Goal: Information Seeking & Learning: Learn about a topic

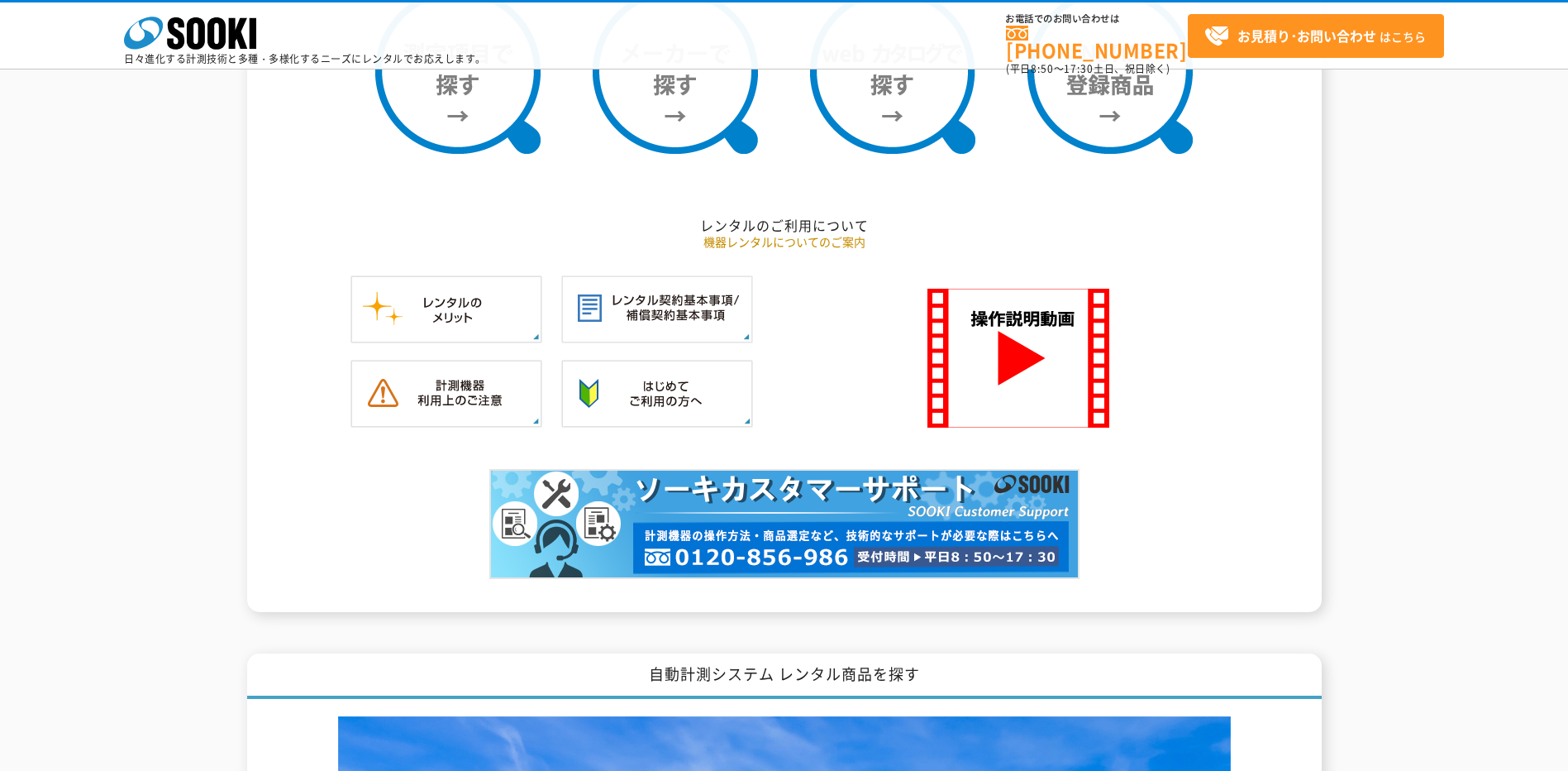
scroll to position [1544, 0]
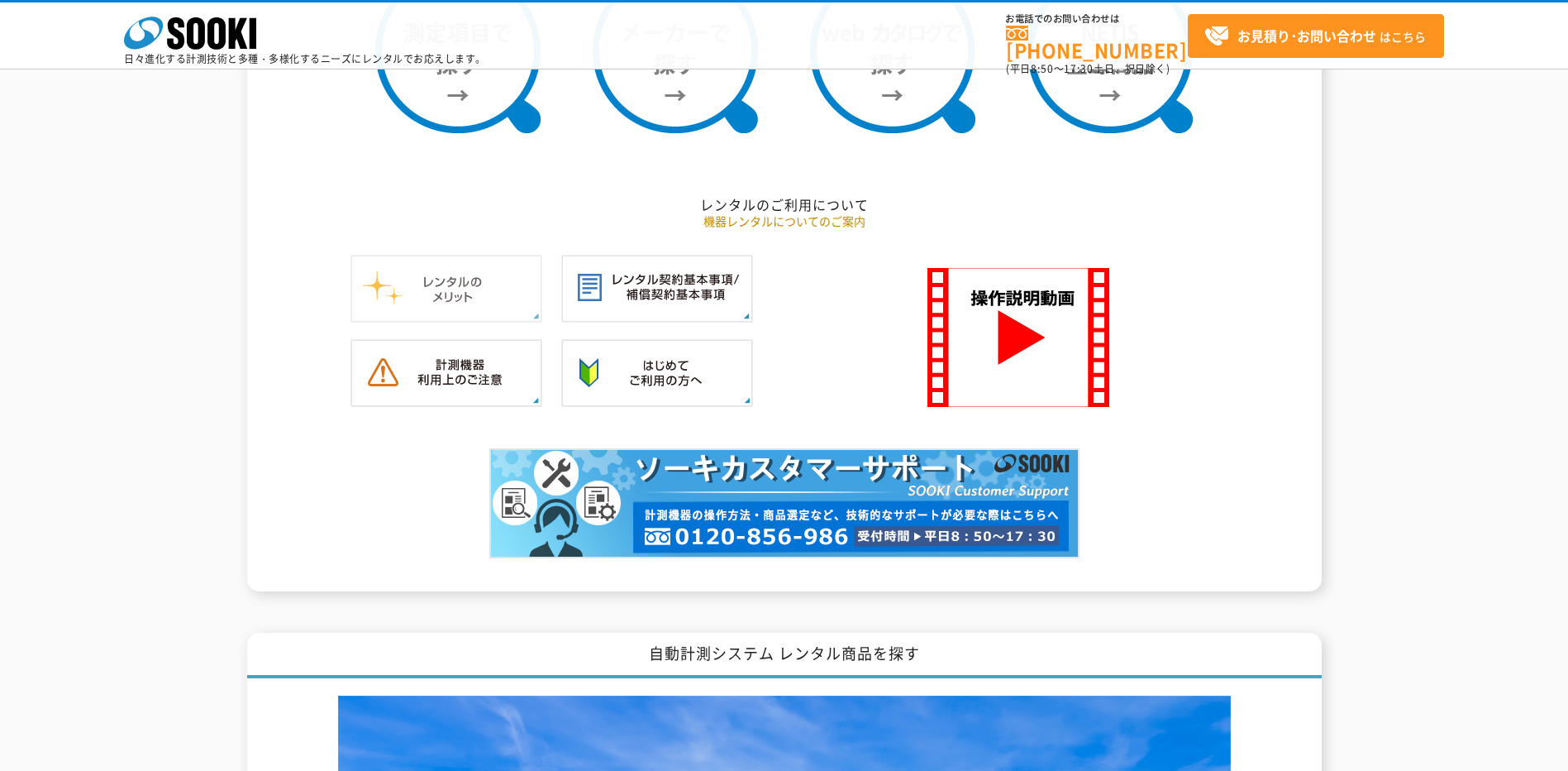
click at [464, 308] on img at bounding box center [446, 289] width 192 height 68
click at [438, 363] on img at bounding box center [446, 373] width 192 height 68
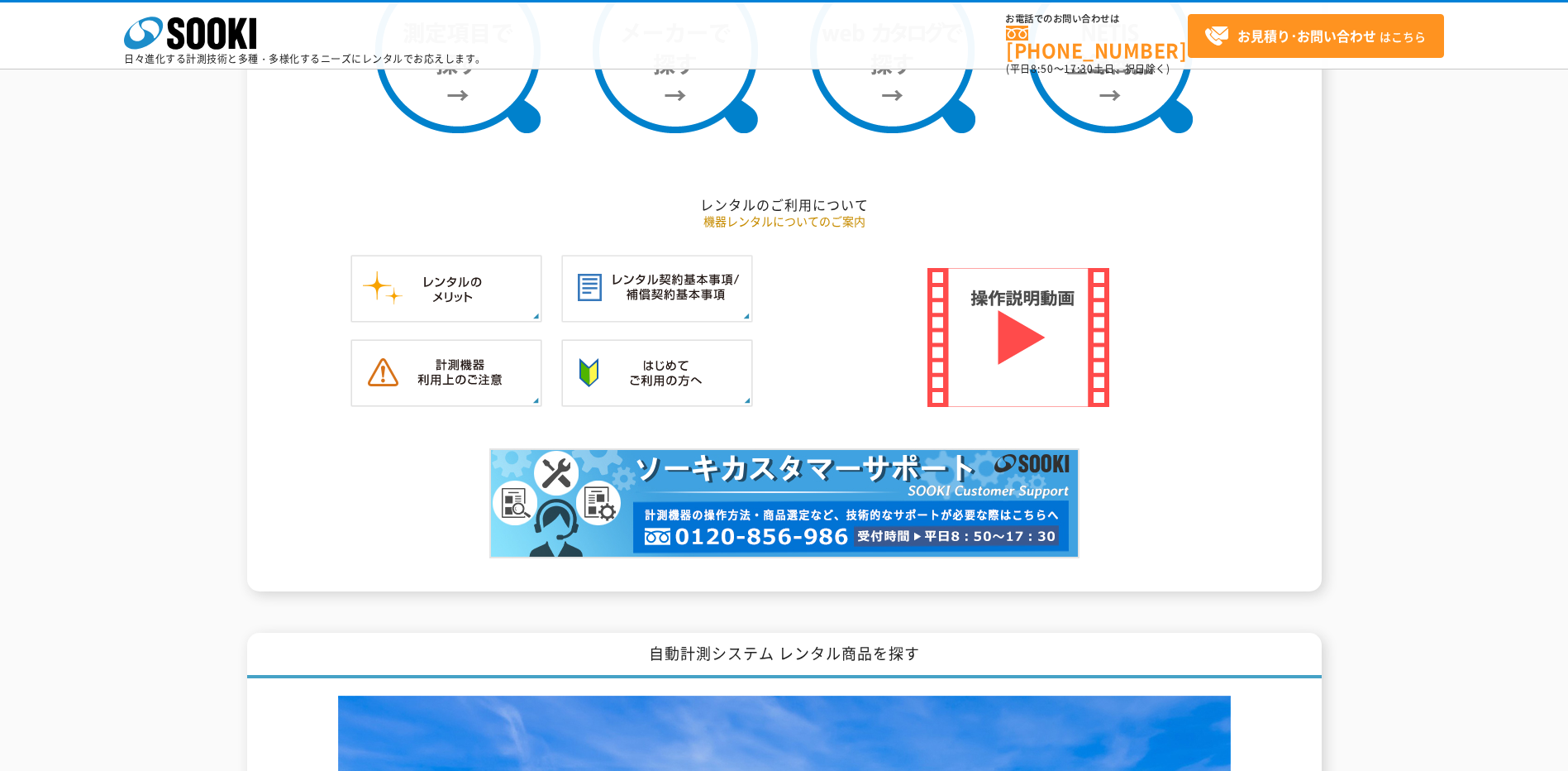
click at [1022, 347] on img at bounding box center [1018, 337] width 182 height 139
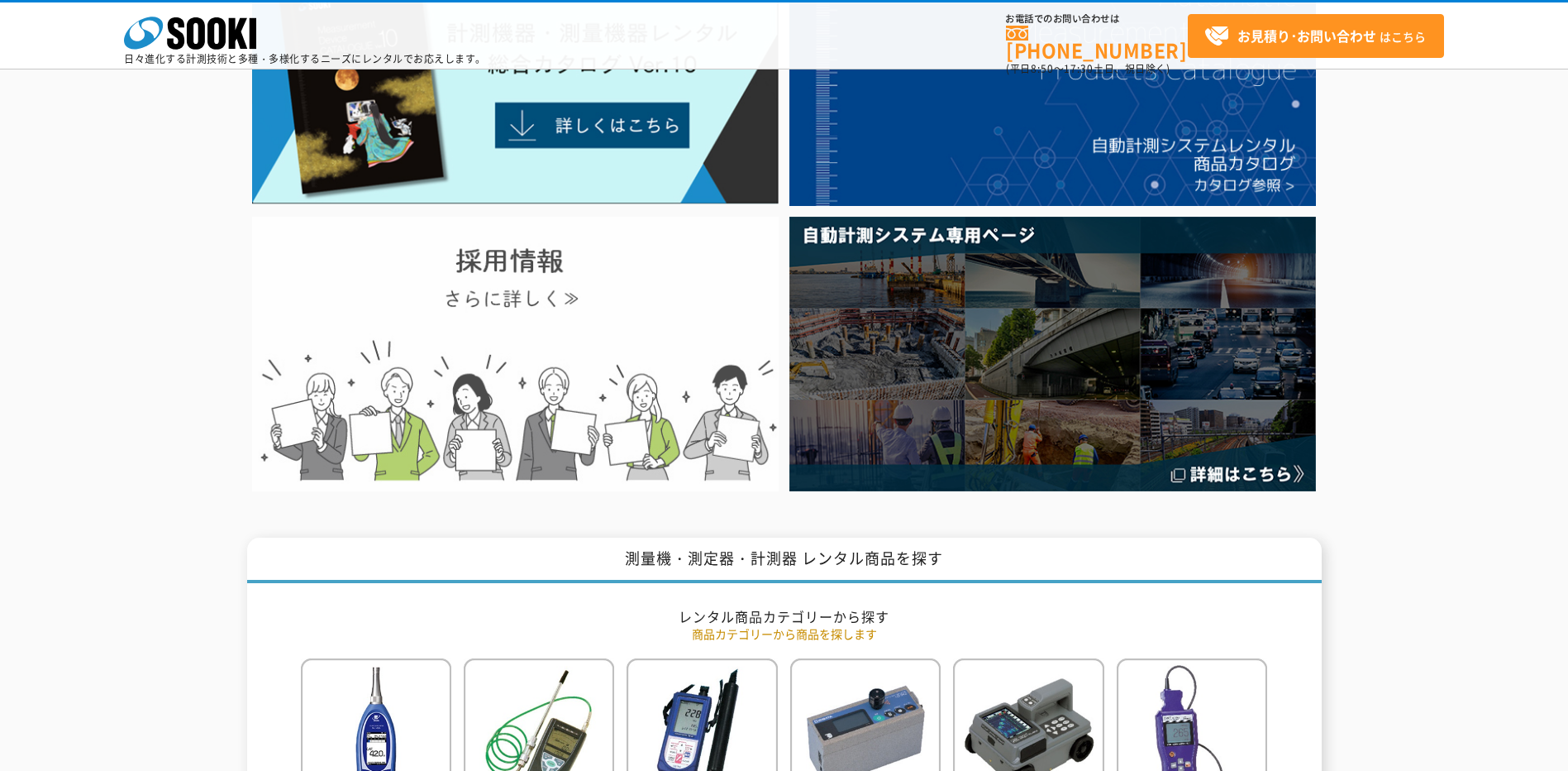
scroll to position [0, 0]
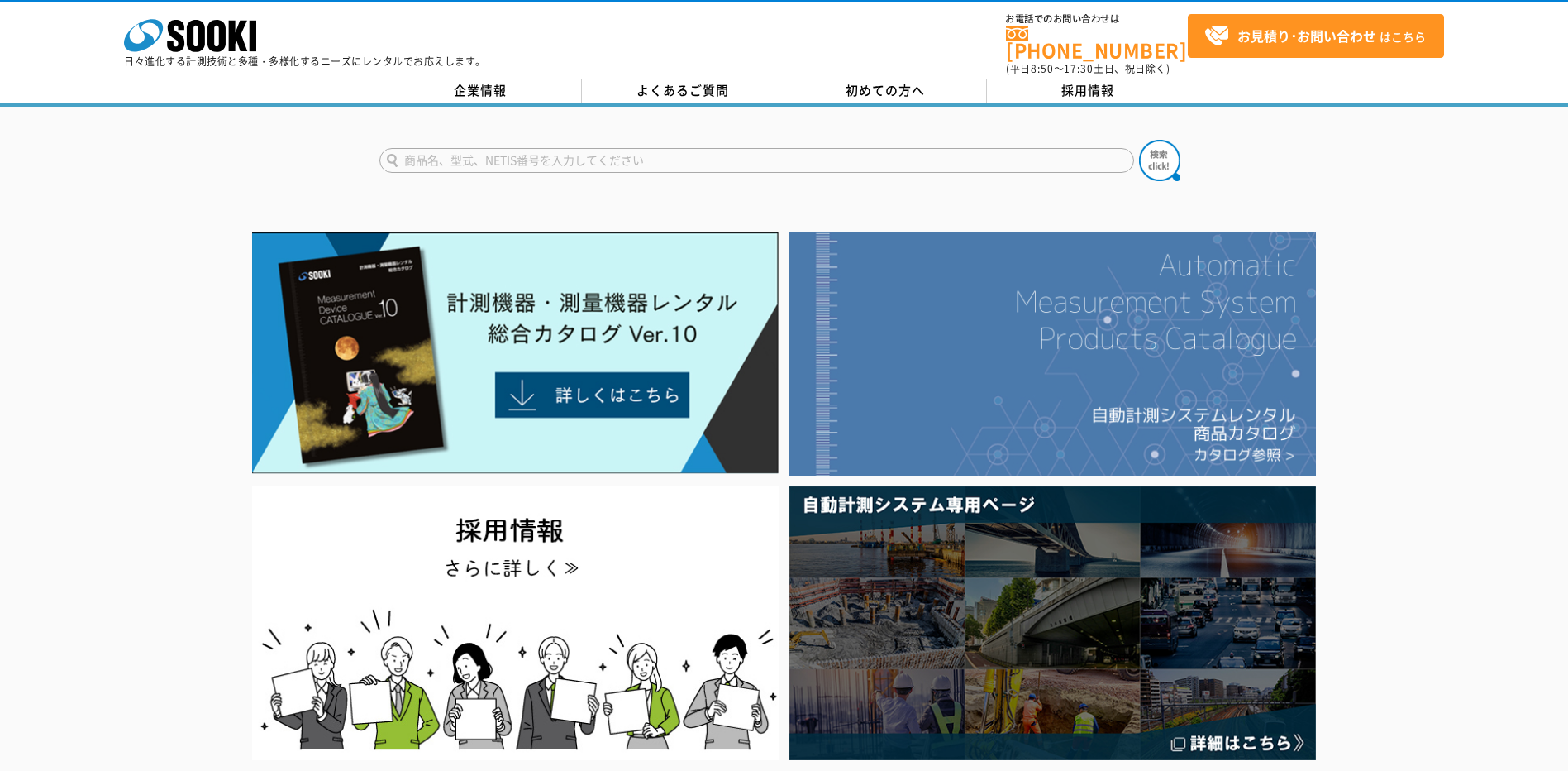
click at [1080, 383] on img at bounding box center [1053, 354] width 527 height 243
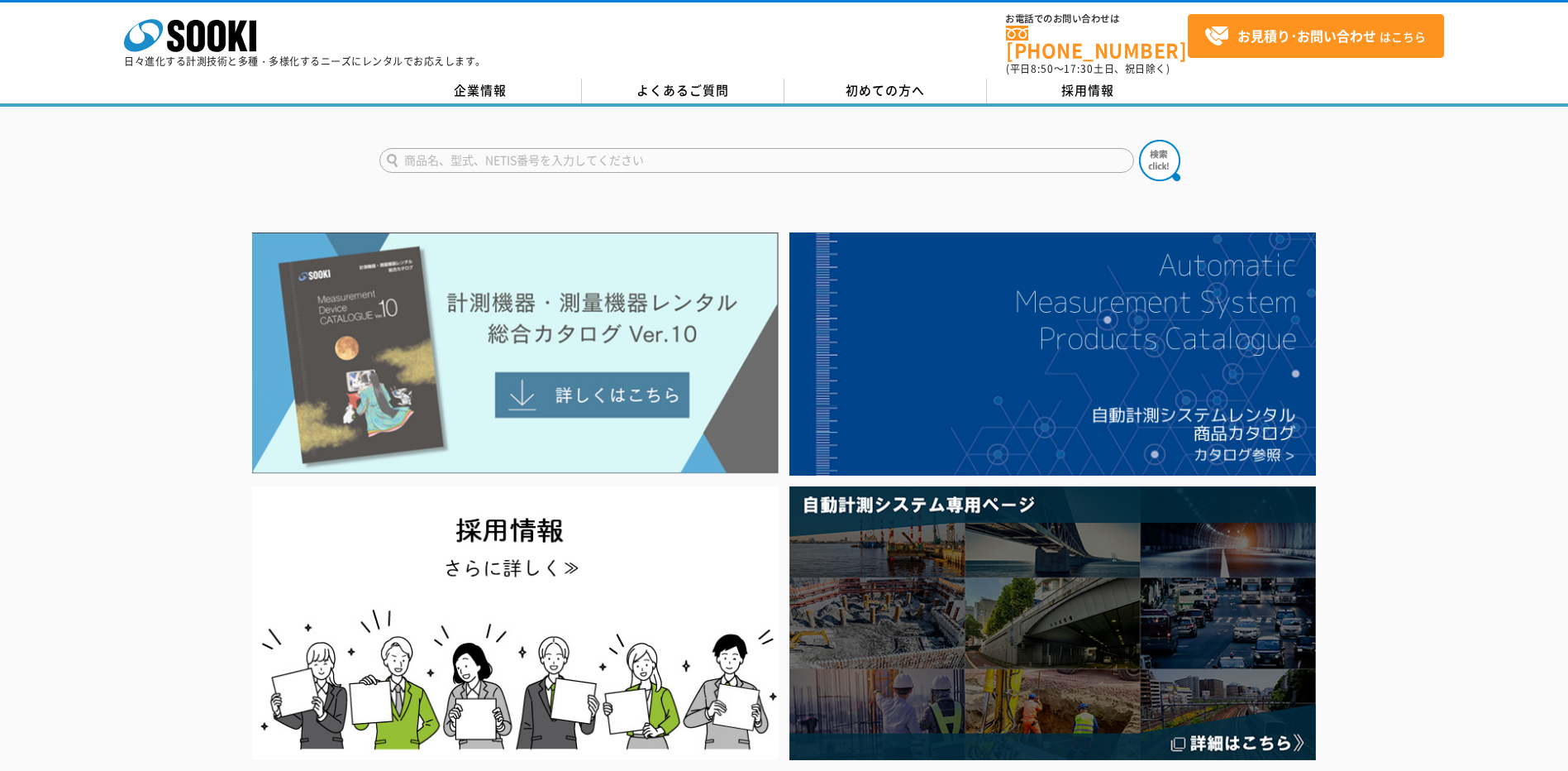
click at [609, 344] on img at bounding box center [516, 353] width 527 height 241
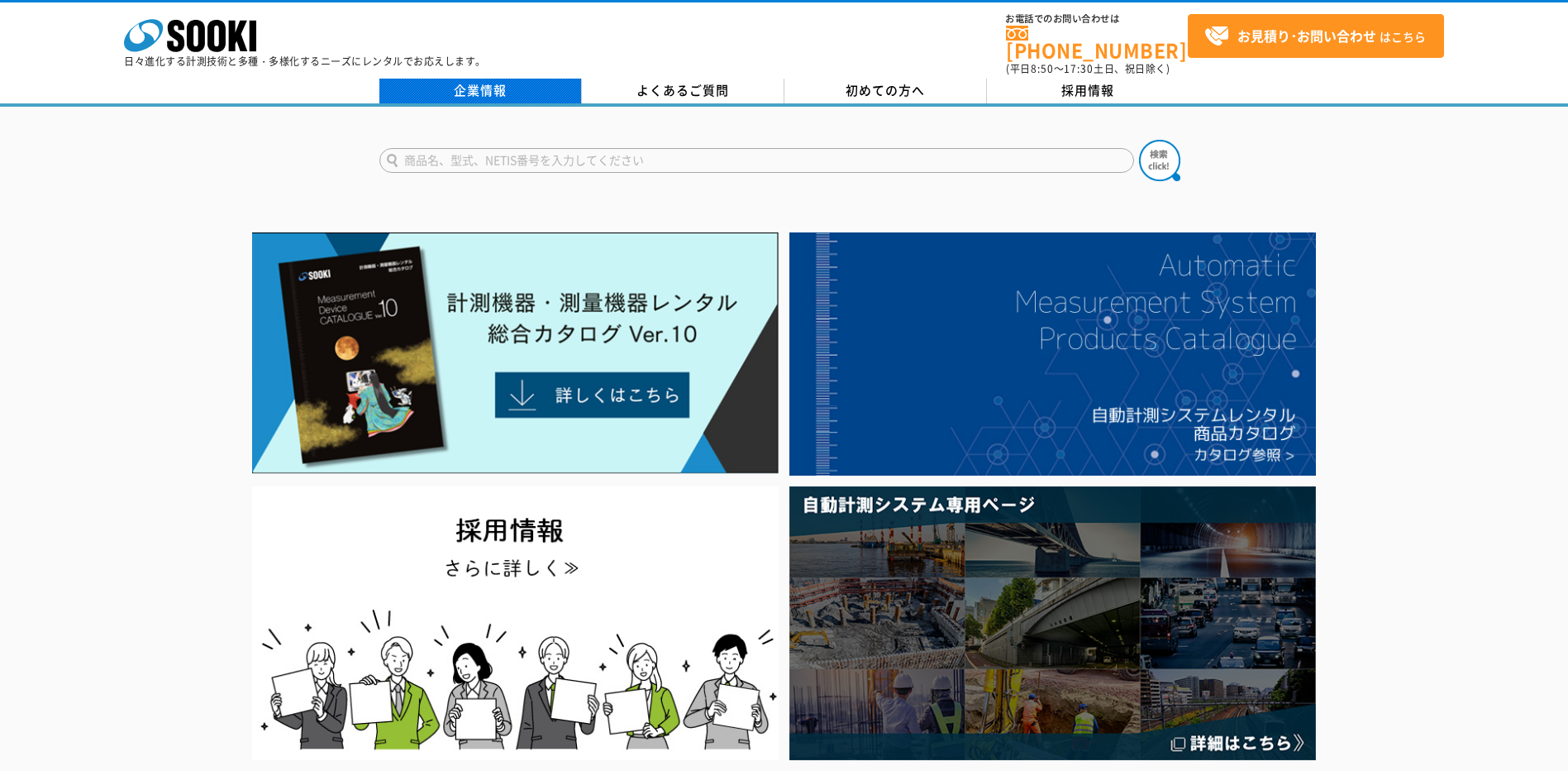
click at [495, 88] on link "企業情報" at bounding box center [481, 90] width 202 height 25
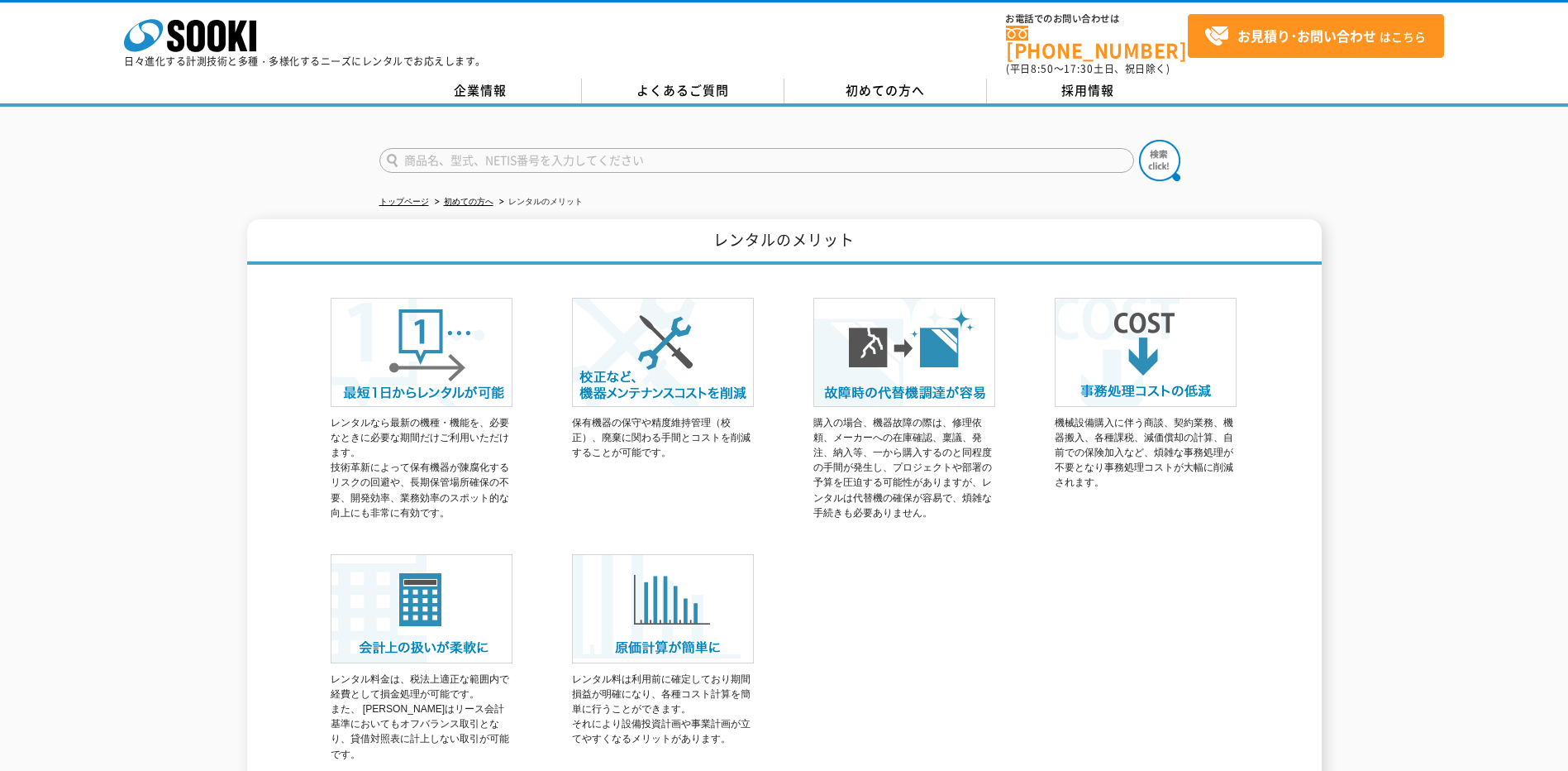
scroll to position [173, 0]
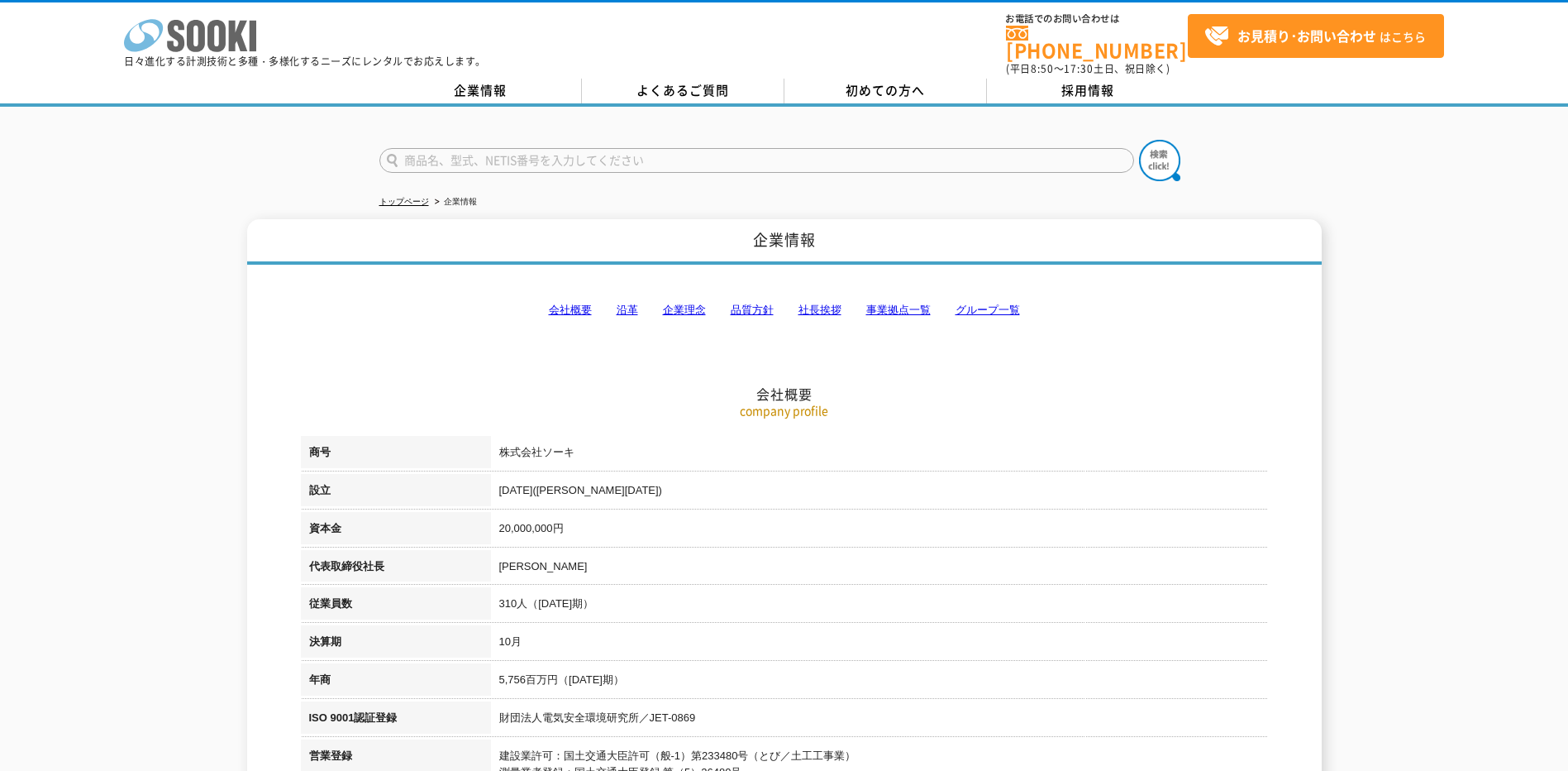
click at [222, 29] on icon at bounding box center [216, 36] width 18 height 32
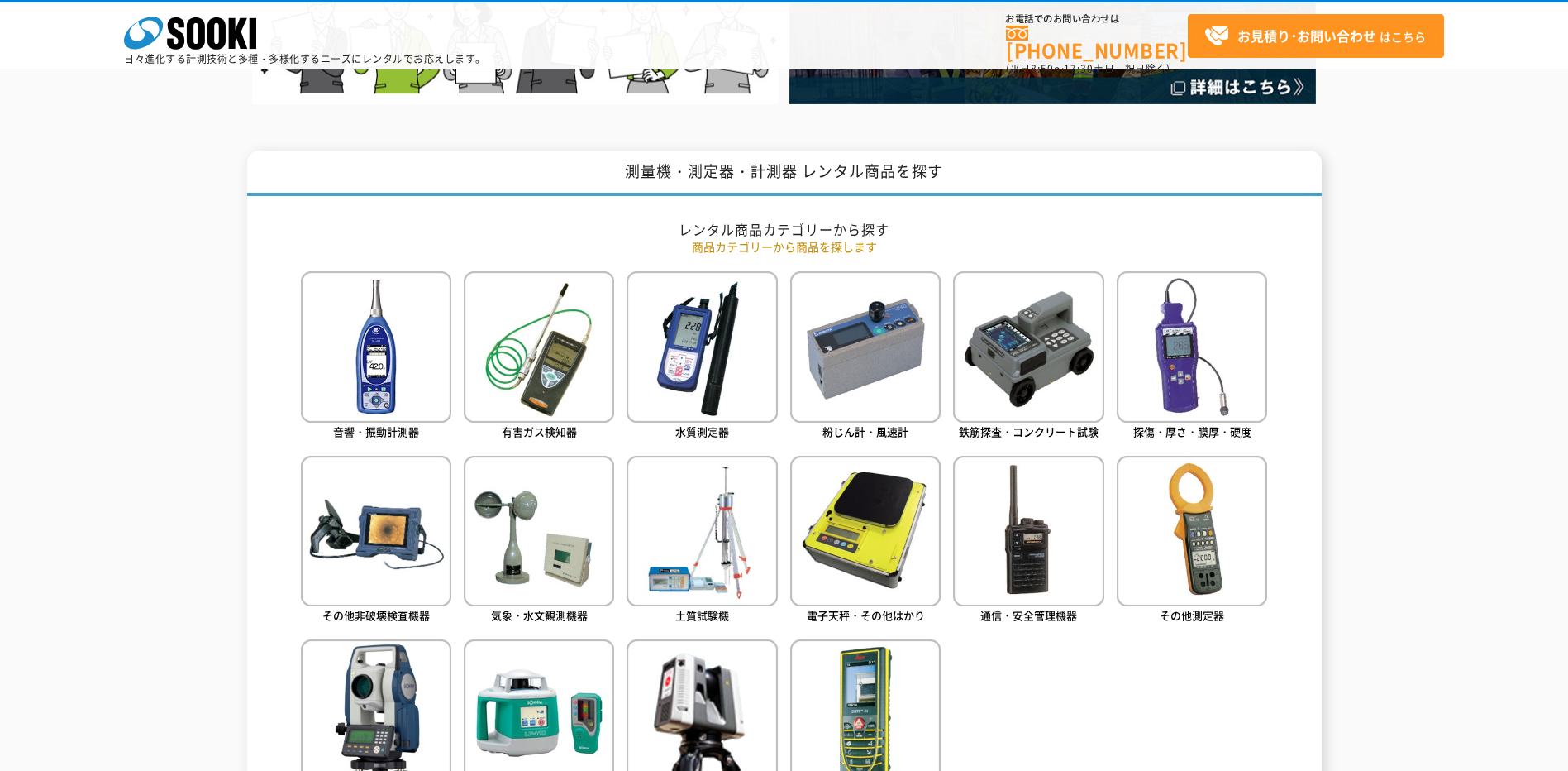
scroll to position [579, 0]
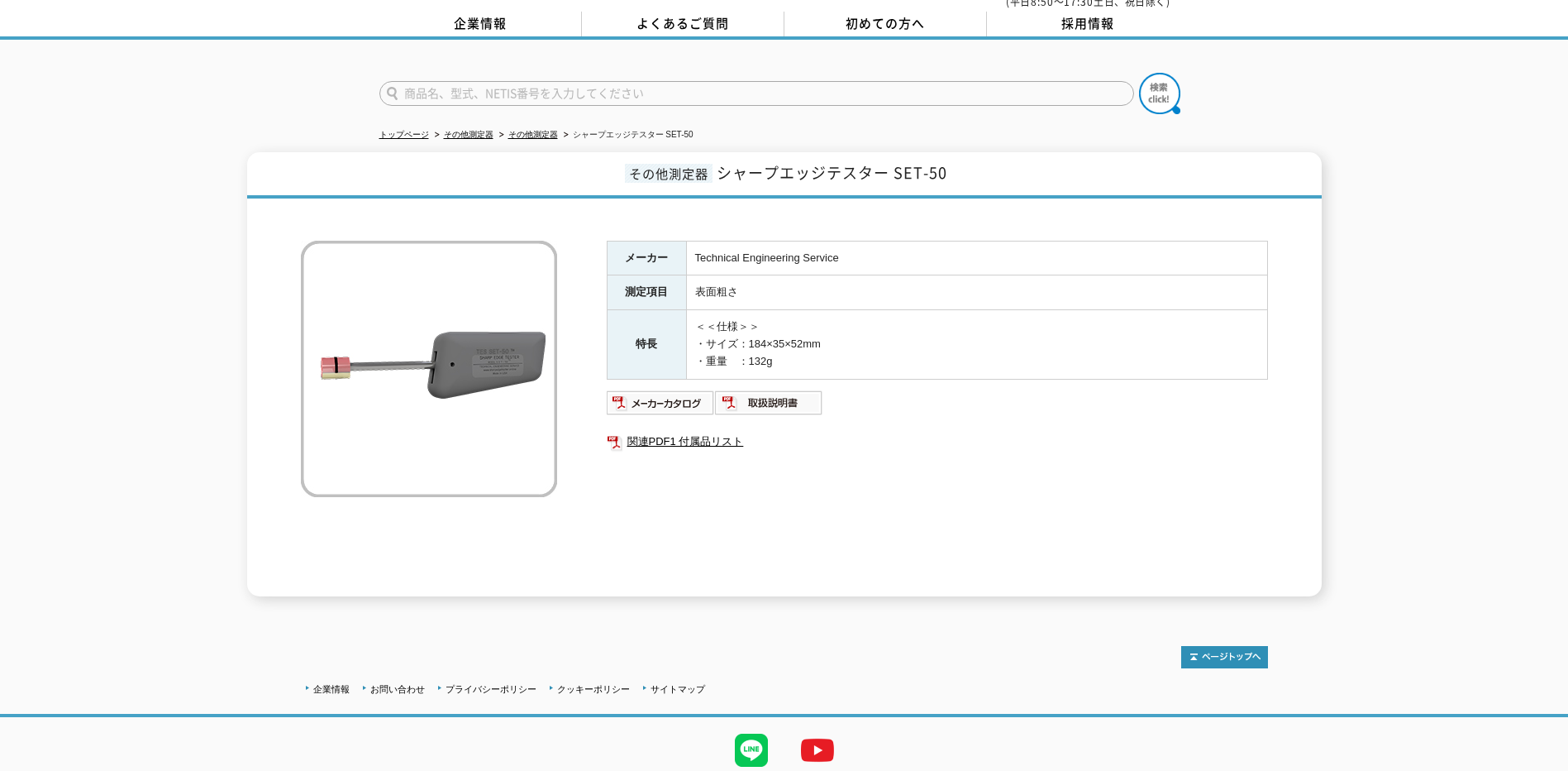
scroll to position [117, 0]
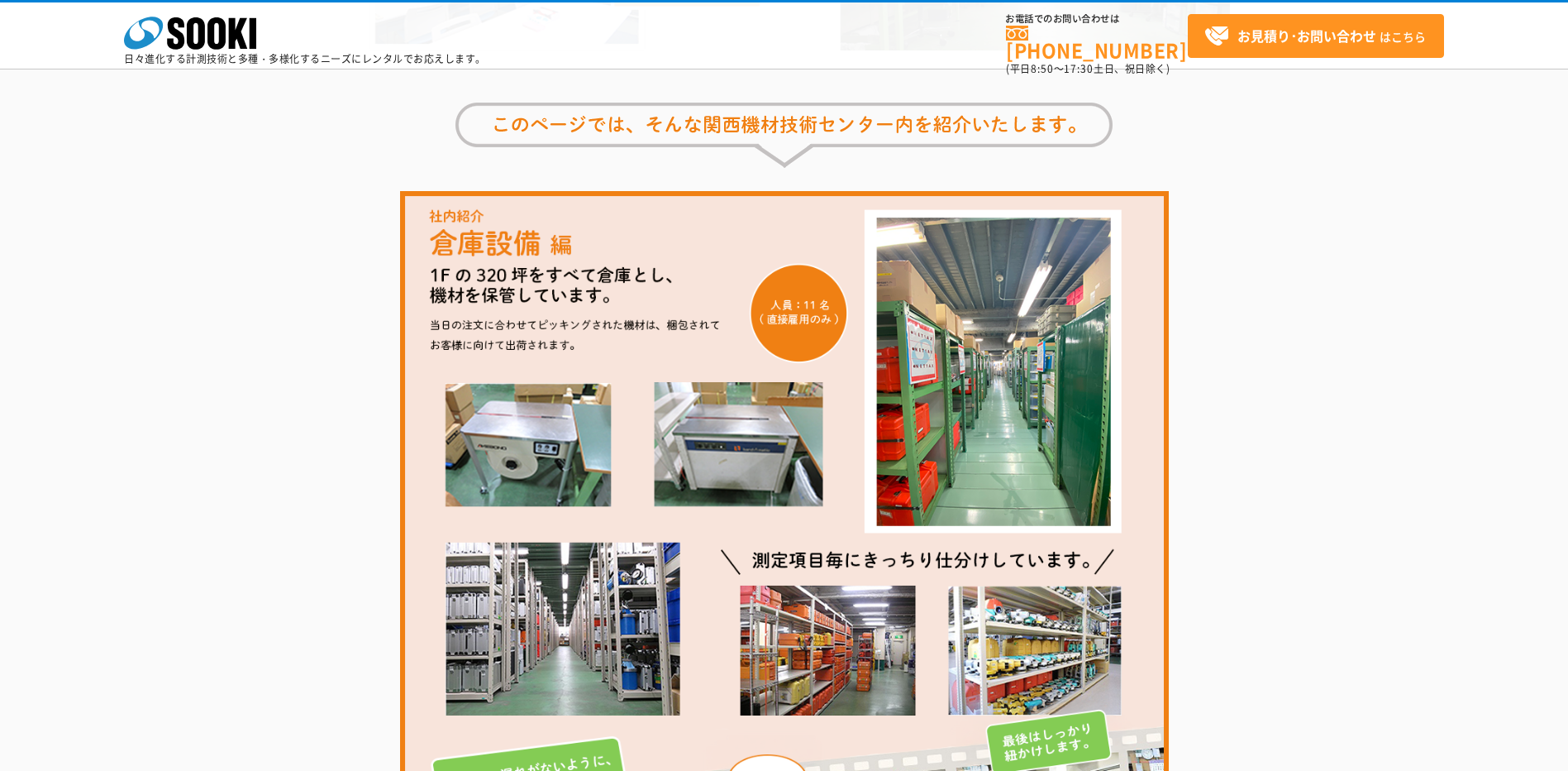
scroll to position [965, 0]
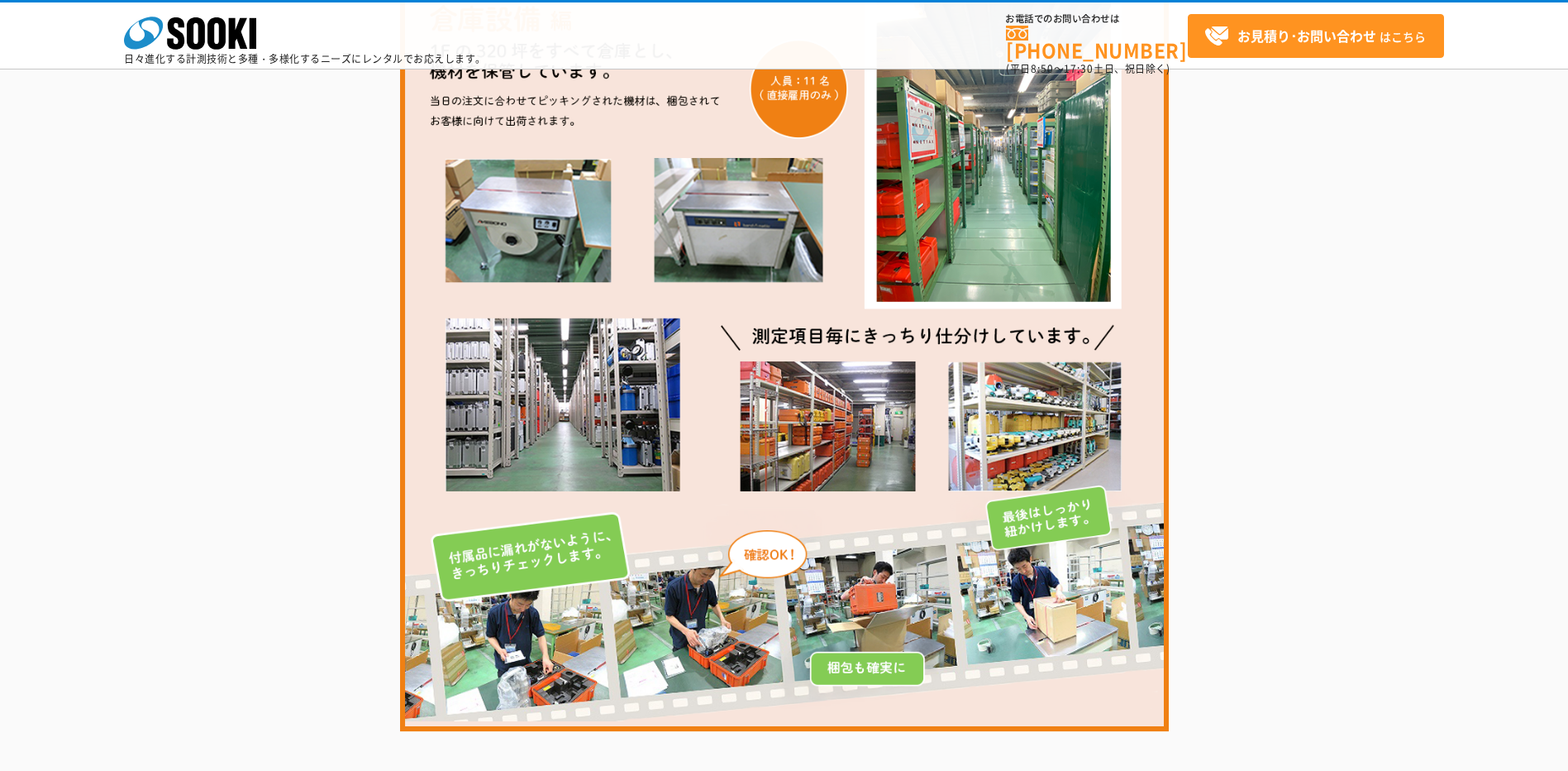
click at [820, 422] on img at bounding box center [784, 349] width 769 height 765
click at [821, 421] on img at bounding box center [784, 349] width 769 height 765
drag, startPoint x: 775, startPoint y: 292, endPoint x: 283, endPoint y: 389, distance: 501.5
click at [283, 389] on div at bounding box center [784, 349] width 1568 height 812
click at [835, 405] on img at bounding box center [784, 349] width 769 height 765
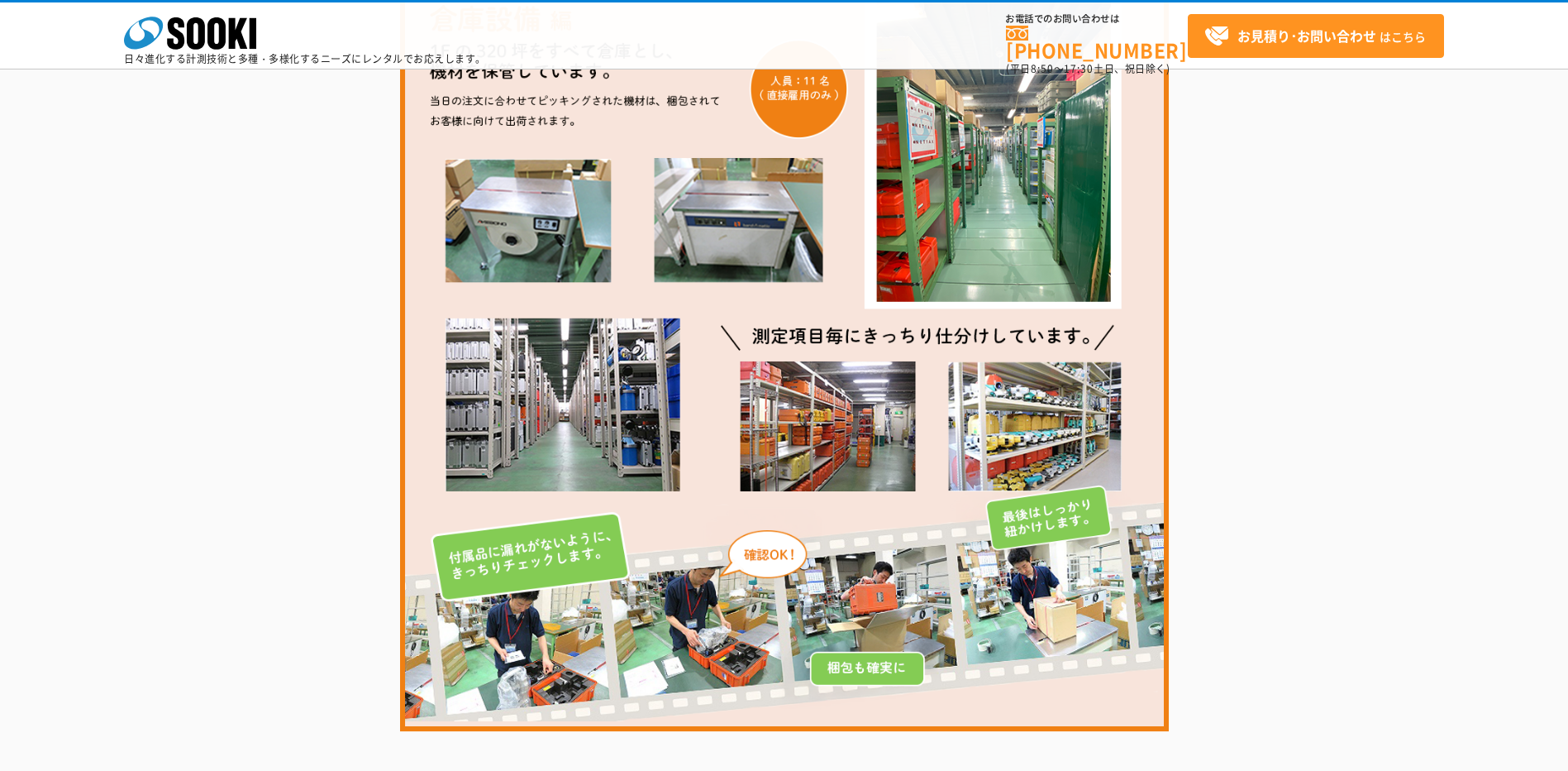
click at [835, 405] on img at bounding box center [784, 349] width 769 height 765
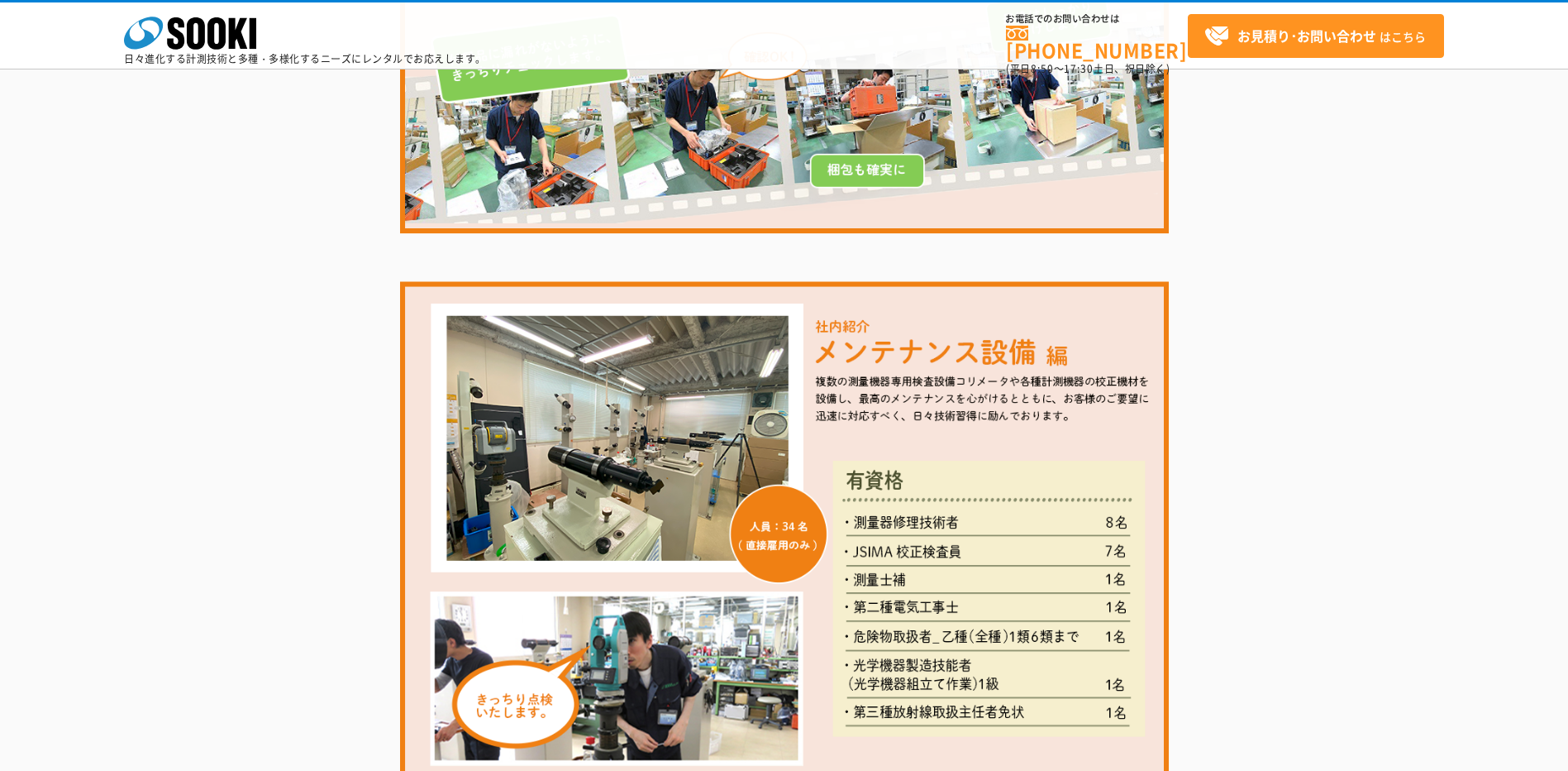
scroll to position [1737, 0]
